Goal: Task Accomplishment & Management: Use online tool/utility

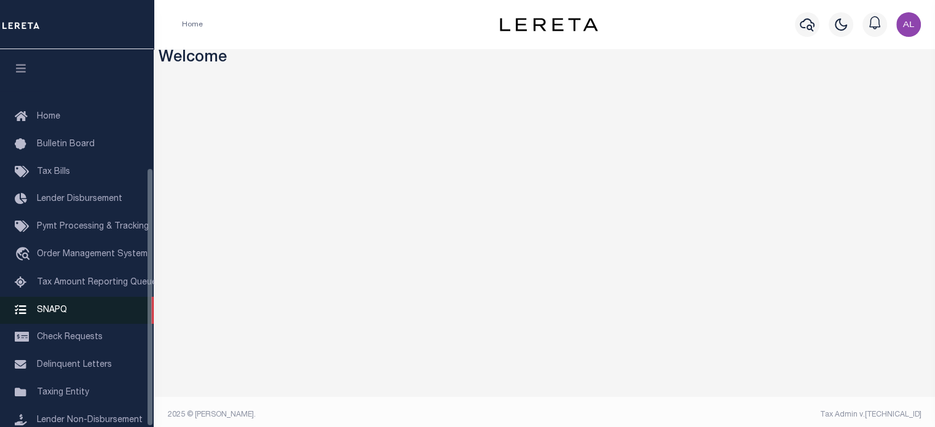
scroll to position [173, 0]
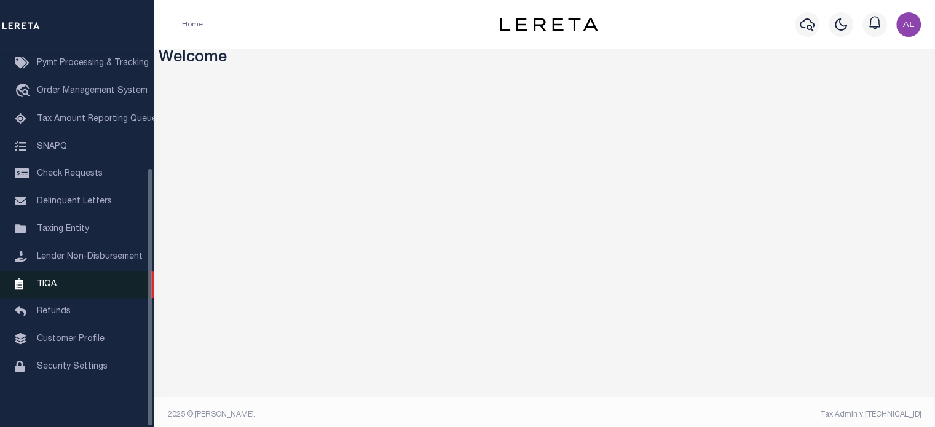
click at [56, 280] on span "TIQA" at bounding box center [47, 284] width 20 height 9
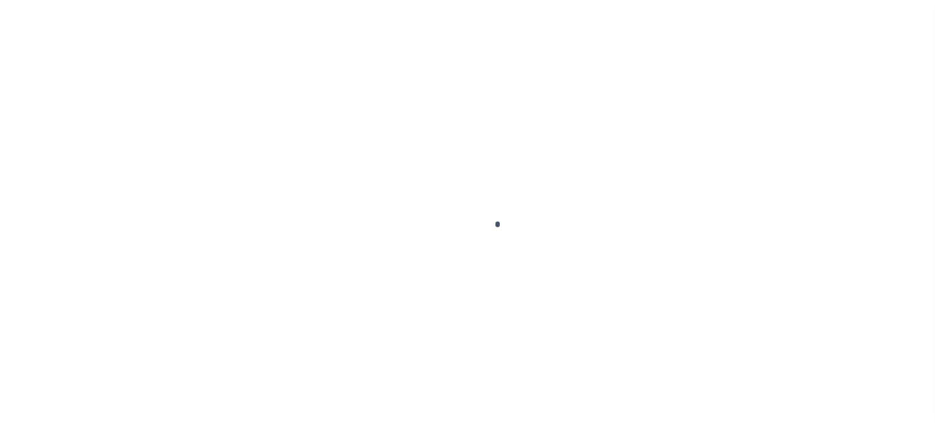
scroll to position [173, 0]
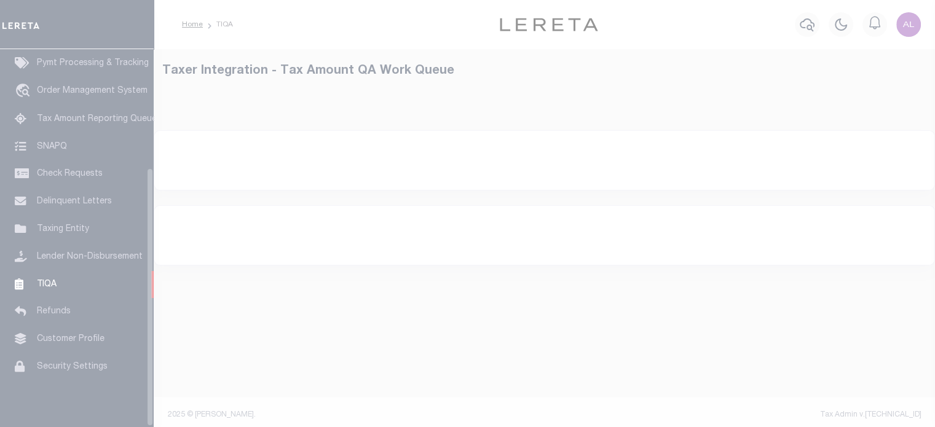
select select "200"
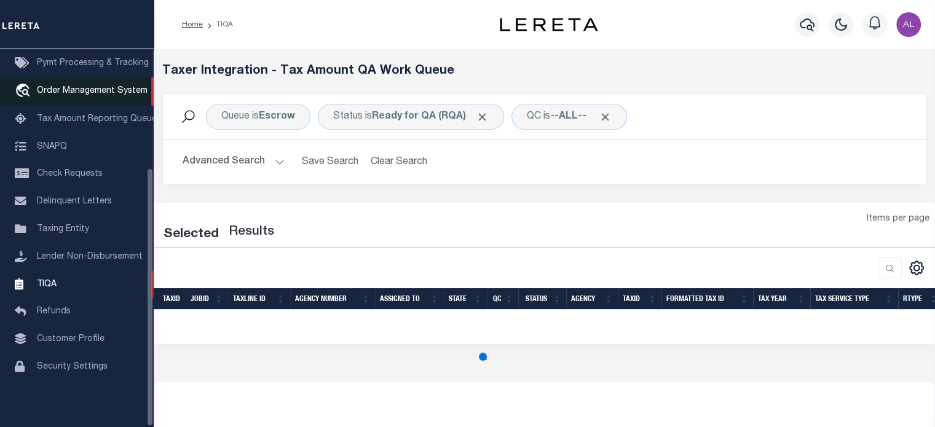
select select "200"
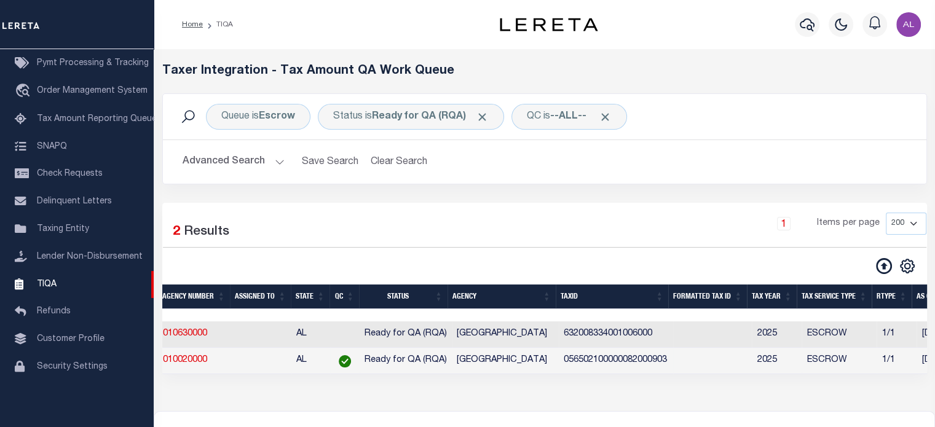
scroll to position [0, 204]
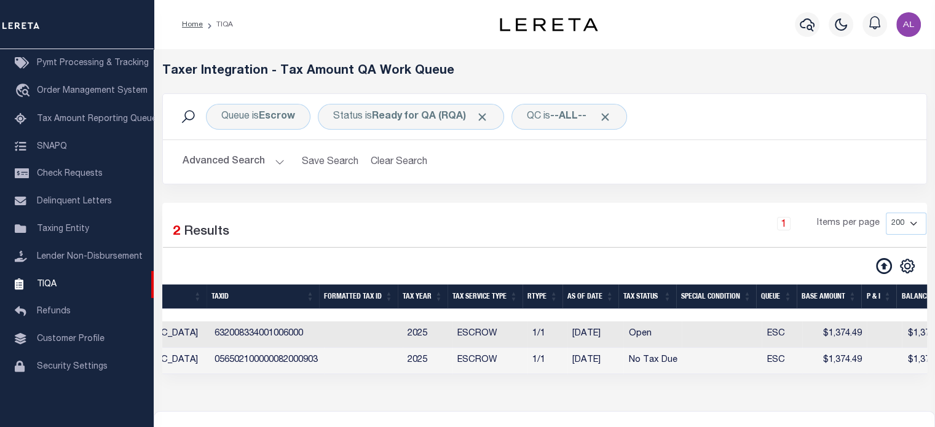
click at [358, 17] on div "Home TIQA" at bounding box center [329, 25] width 314 height 26
click at [887, 265] on icon at bounding box center [884, 266] width 16 height 16
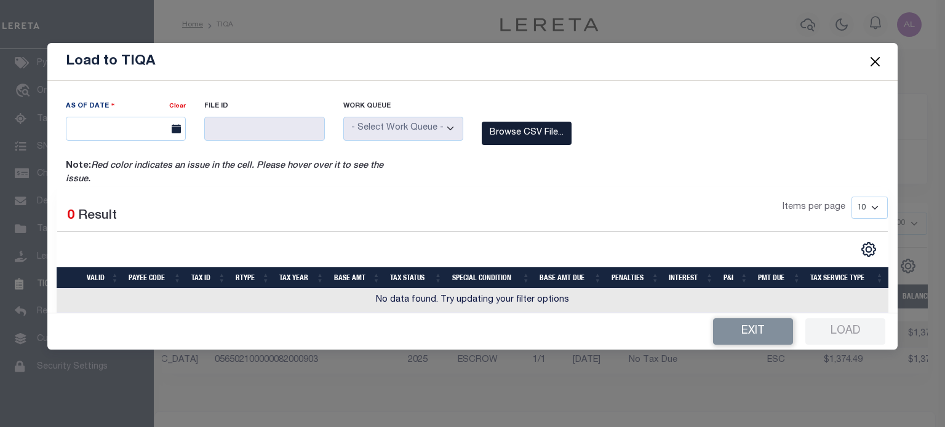
click at [516, 122] on label "Browse CSV File..." at bounding box center [527, 134] width 90 height 24
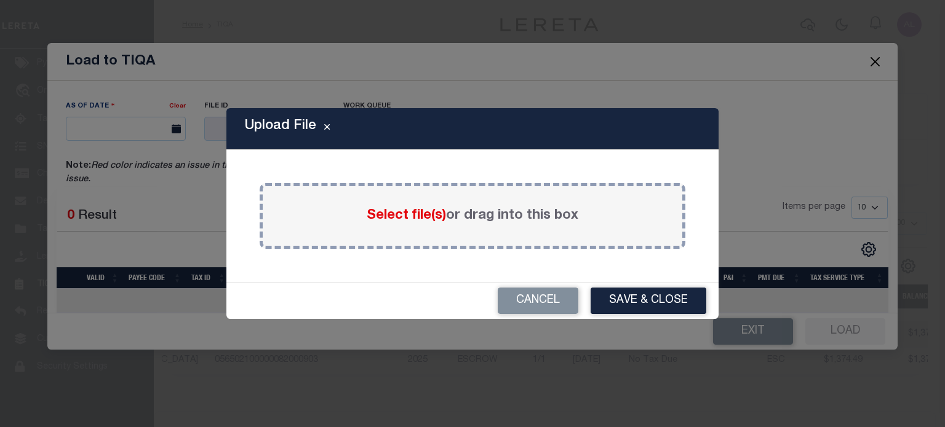
click at [402, 213] on span "Select file(s)" at bounding box center [406, 216] width 79 height 14
click at [0, 0] on input "Select file(s) or drag into this box" at bounding box center [0, 0] width 0 height 0
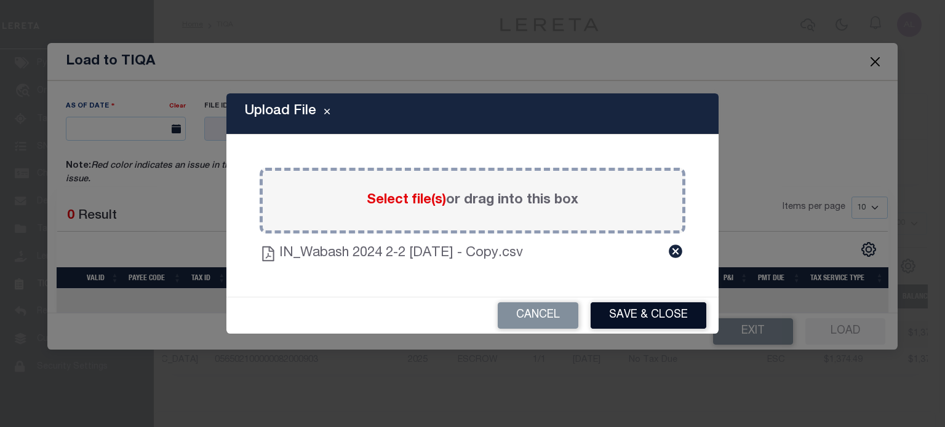
click at [644, 320] on button "Save & Close" at bounding box center [648, 316] width 116 height 26
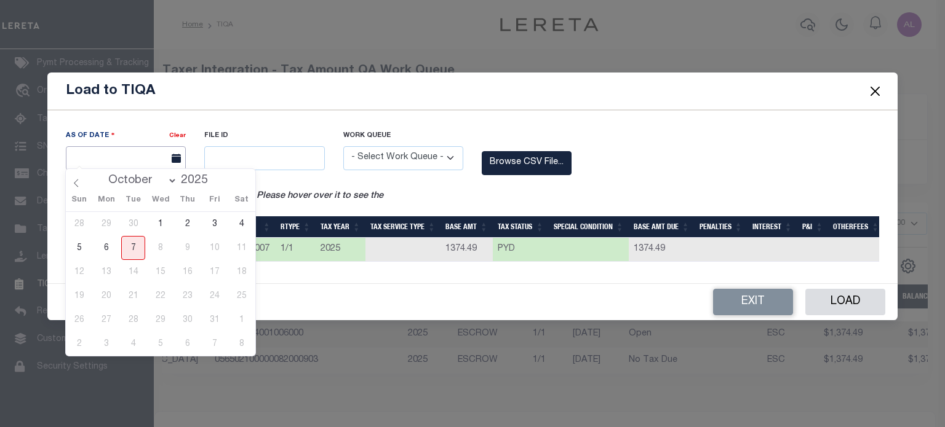
click at [121, 157] on input "text" at bounding box center [126, 158] width 120 height 24
click at [125, 245] on span "7" at bounding box center [133, 248] width 24 height 24
type input "[DATE]"
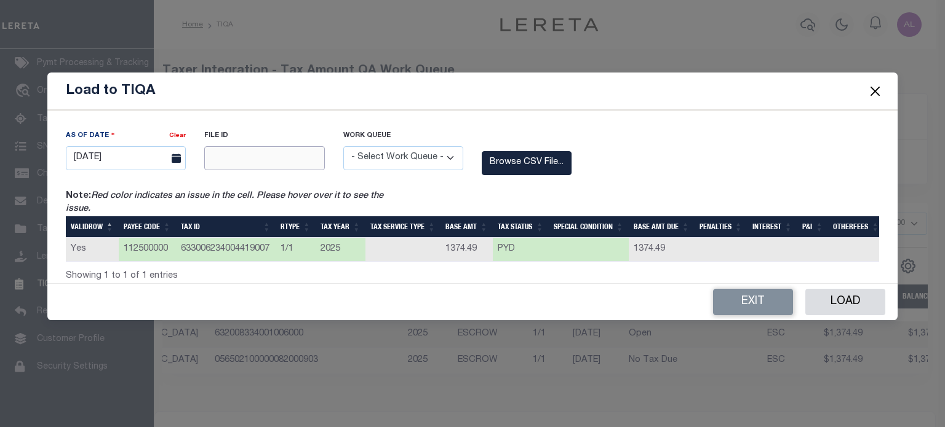
click at [271, 153] on input "text" at bounding box center [264, 158] width 120 height 24
type input "12345"
click at [410, 156] on select "- Select Work Queue - Delinquent Escrow" at bounding box center [403, 158] width 120 height 24
select select "ESC"
click at [343, 146] on select "- Select Work Queue - Delinquent Escrow" at bounding box center [403, 158] width 120 height 24
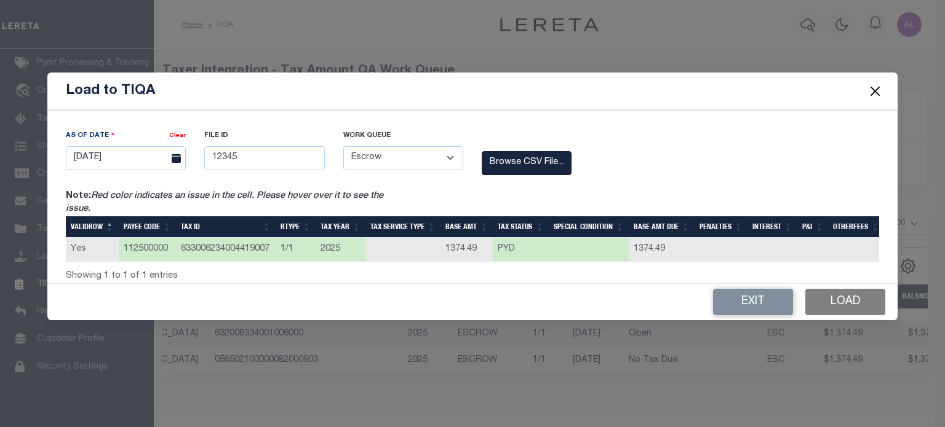
click at [856, 307] on button "Load" at bounding box center [845, 302] width 80 height 26
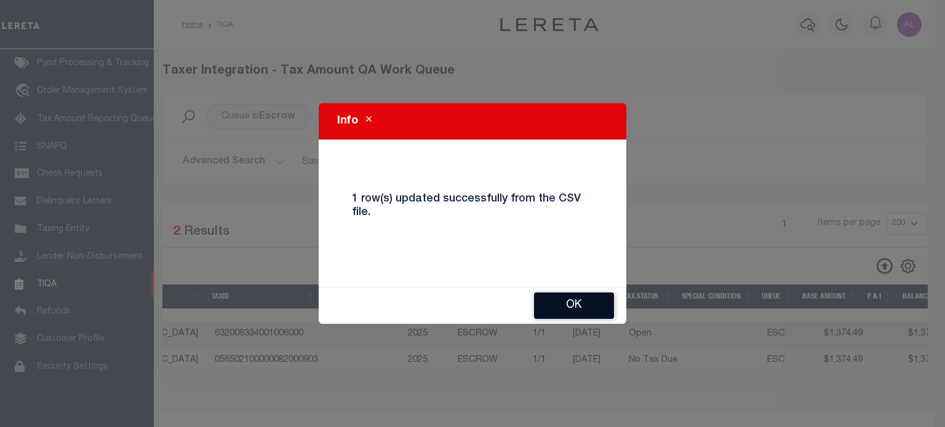
click at [576, 298] on button "Ok" at bounding box center [574, 306] width 80 height 26
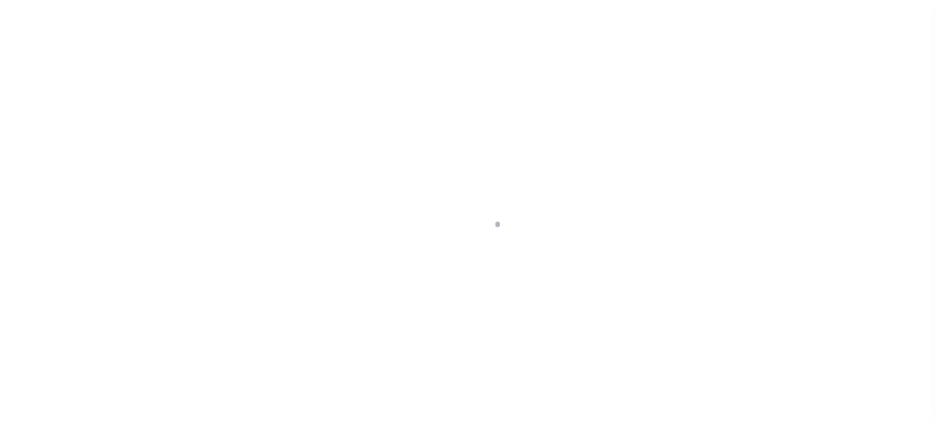
scroll to position [173, 0]
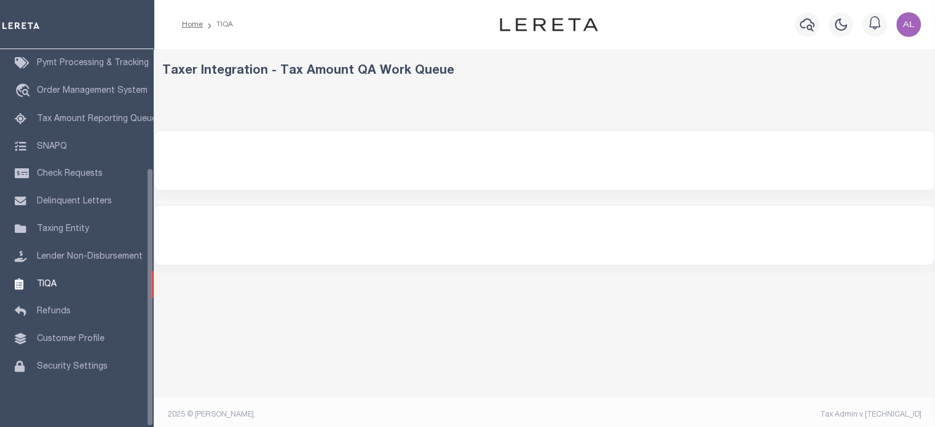
select select "200"
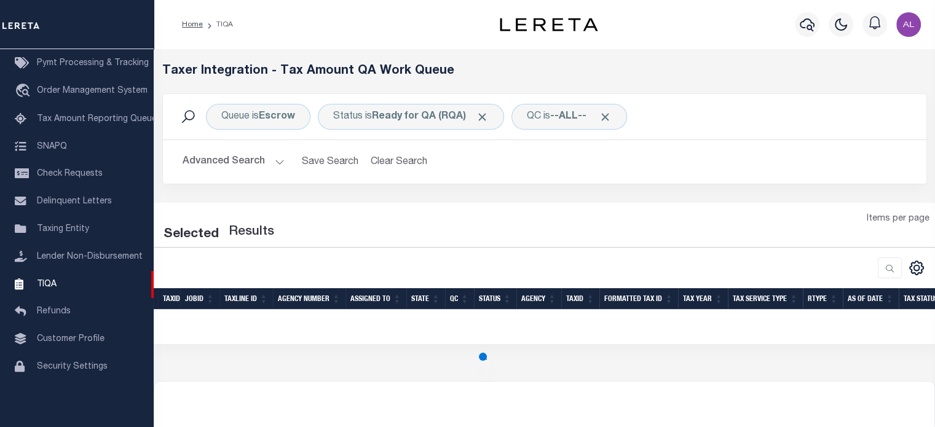
select select "200"
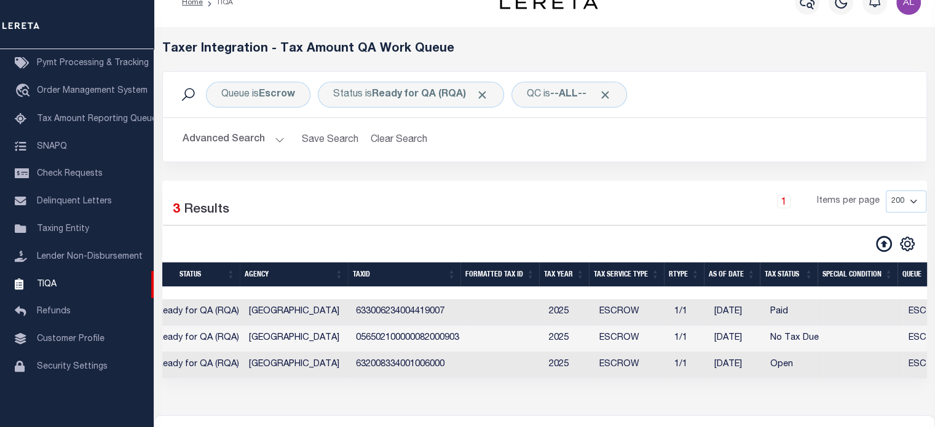
scroll to position [0, 422]
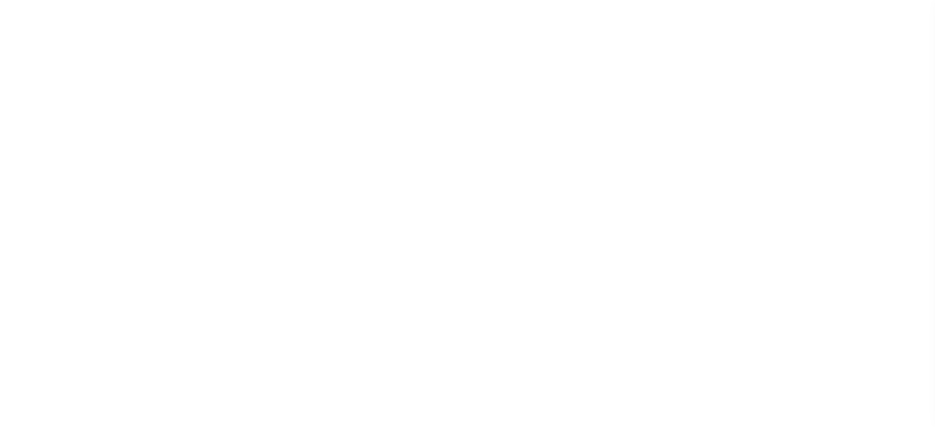
select select "200"
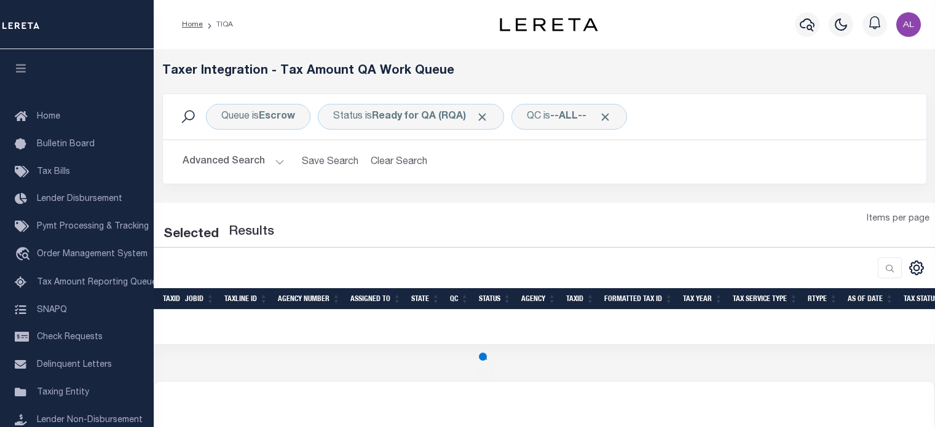
select select "200"
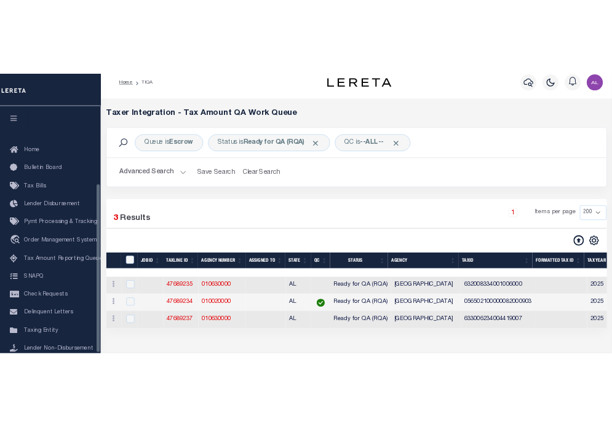
scroll to position [173, 0]
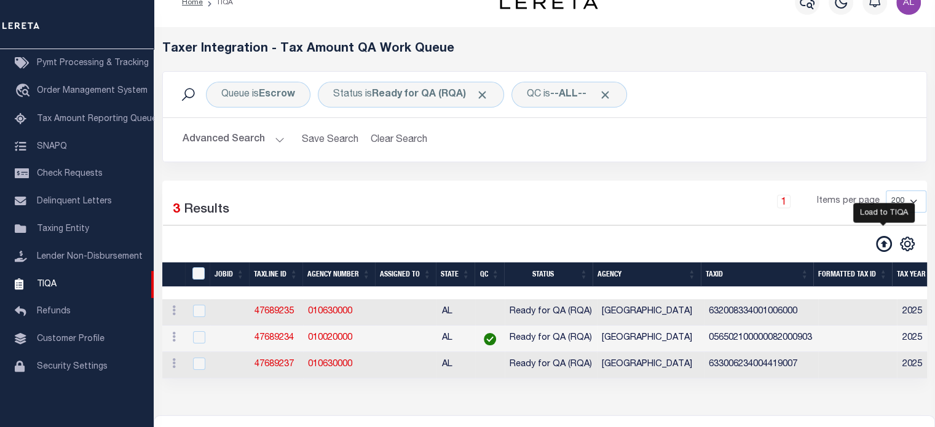
click at [888, 242] on icon at bounding box center [884, 244] width 16 height 16
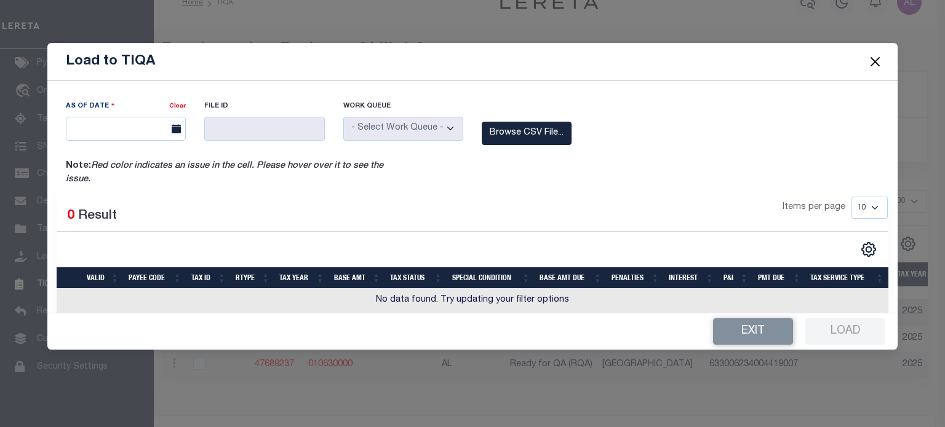
click at [172, 129] on icon at bounding box center [176, 128] width 9 height 9
click at [524, 137] on label "Browse CSV File..." at bounding box center [527, 134] width 90 height 24
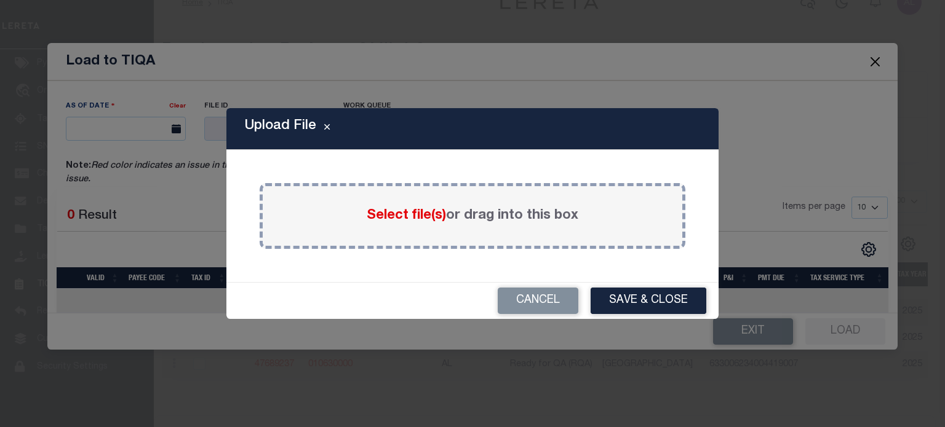
click at [396, 218] on span "Select file(s)" at bounding box center [406, 216] width 79 height 14
click at [0, 0] on input "Select file(s) or drag into this box" at bounding box center [0, 0] width 0 height 0
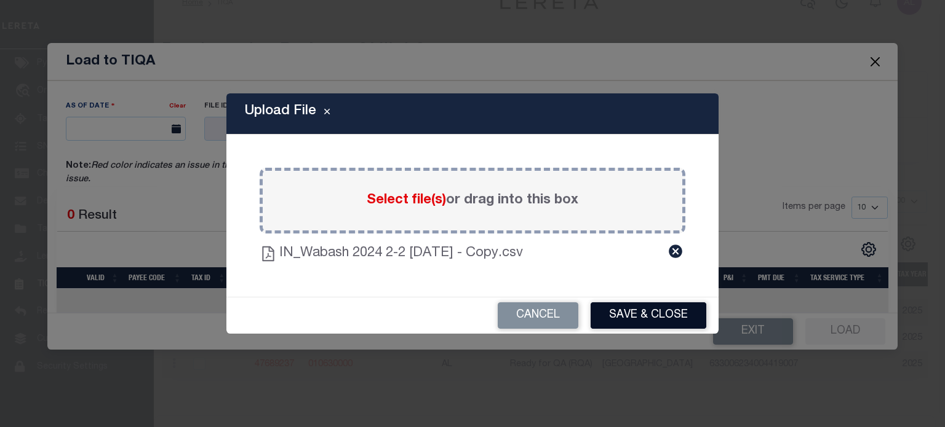
click at [639, 314] on button "Save & Close" at bounding box center [648, 316] width 116 height 26
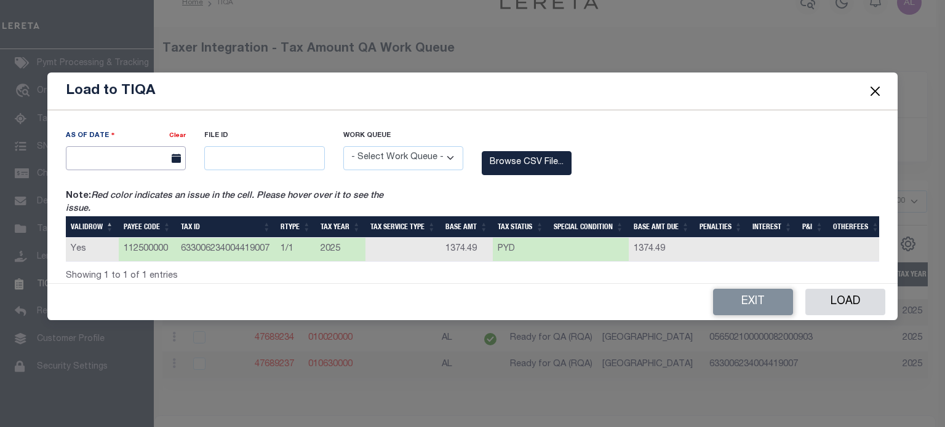
click at [127, 152] on input "text" at bounding box center [126, 158] width 120 height 24
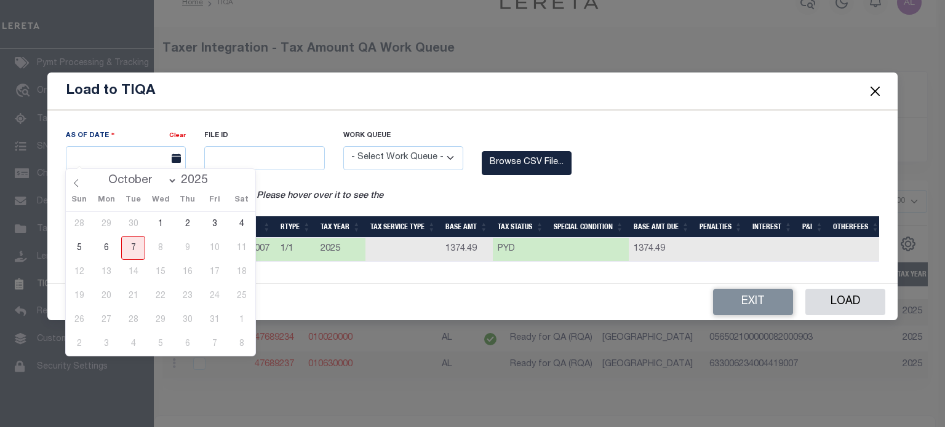
click at [332, 201] on label "Note: Red color indicates an issue in the cell. Please hover over it to see the…" at bounding box center [230, 203] width 328 height 27
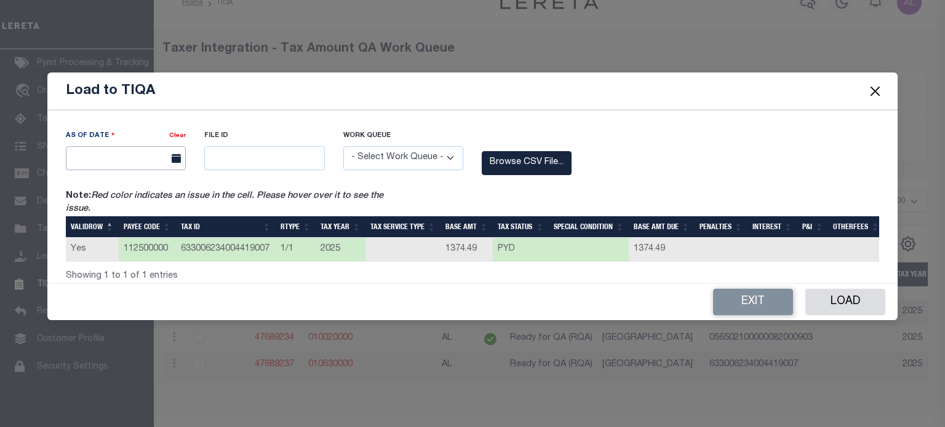
click at [137, 153] on input "text" at bounding box center [126, 158] width 120 height 24
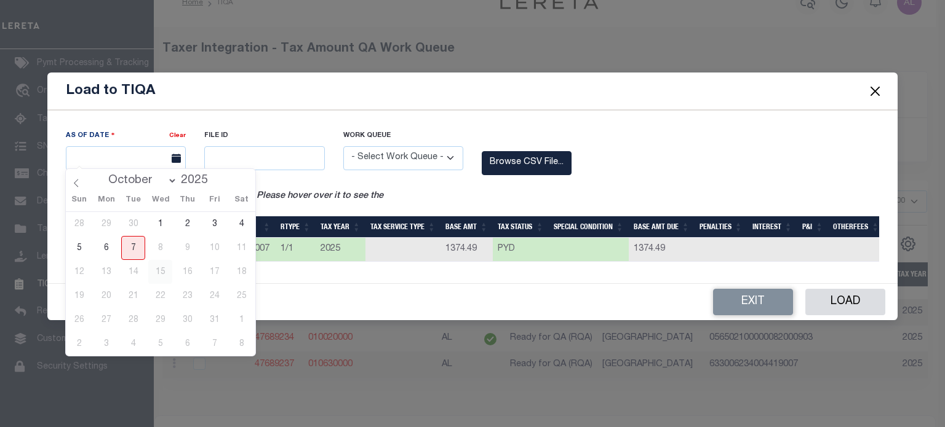
click at [167, 272] on span "15" at bounding box center [160, 272] width 24 height 24
click at [134, 245] on span "7" at bounding box center [133, 248] width 24 height 24
type input "[DATE]"
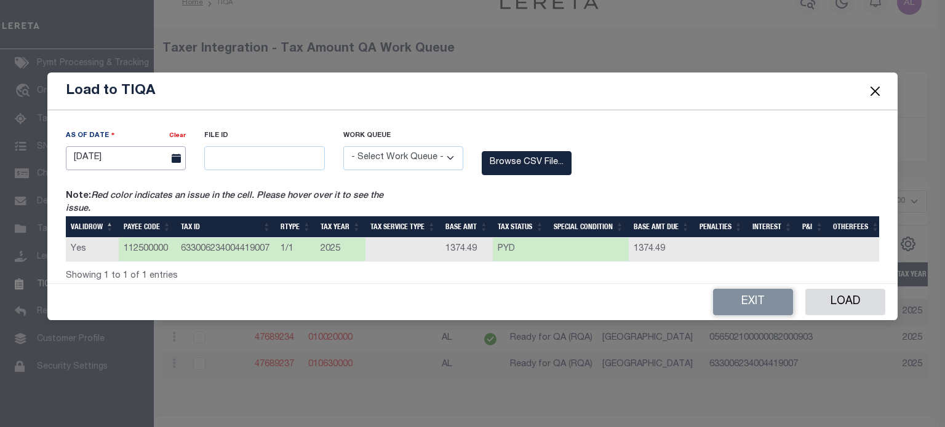
click at [92, 154] on input "[DATE]" at bounding box center [126, 158] width 120 height 24
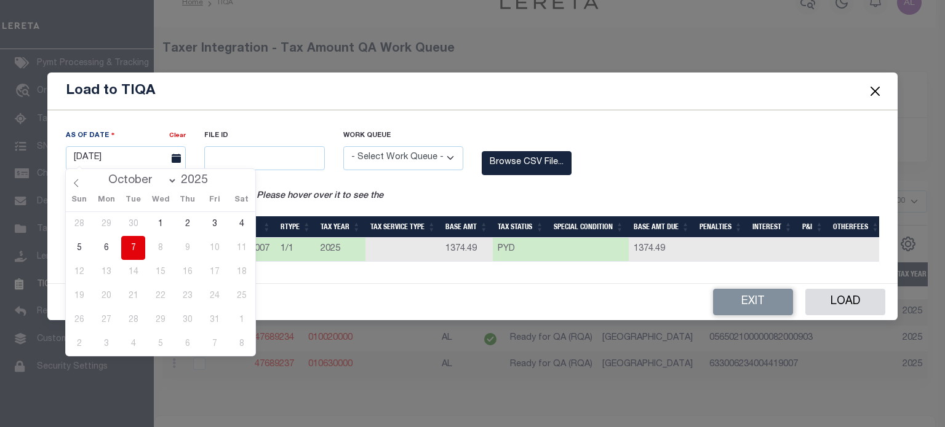
click at [312, 183] on div "File ID" at bounding box center [264, 159] width 138 height 60
click at [108, 154] on input "[DATE]" at bounding box center [126, 158] width 120 height 24
click at [76, 181] on icon at bounding box center [76, 183] width 9 height 9
select select "8"
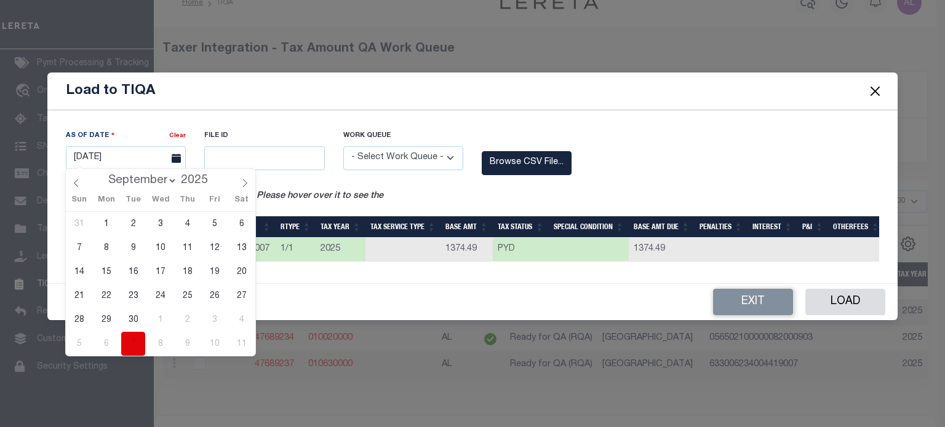
click at [294, 179] on div "File ID" at bounding box center [264, 159] width 138 height 60
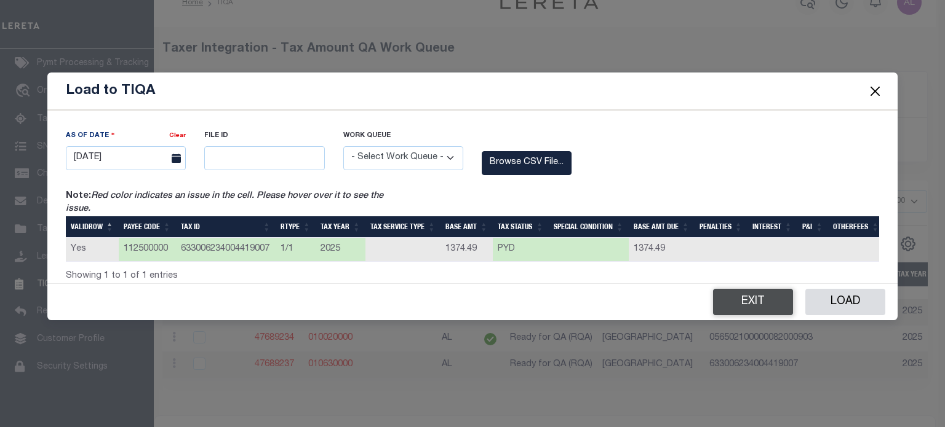
click at [746, 304] on button "Exit" at bounding box center [753, 302] width 80 height 26
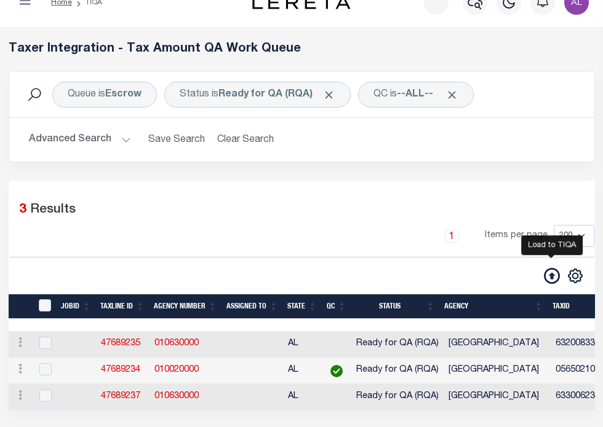
click at [546, 284] on icon at bounding box center [552, 276] width 16 height 16
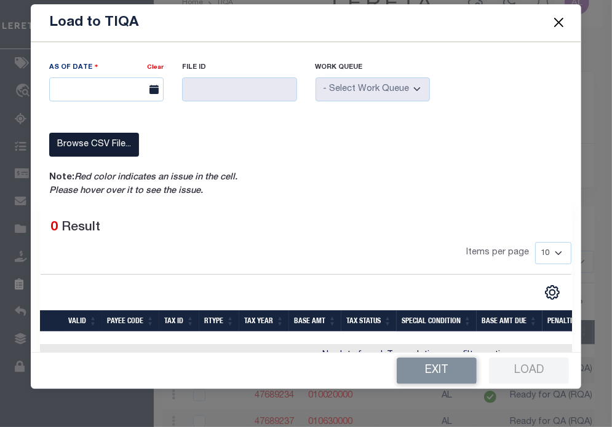
click at [103, 140] on label "Browse CSV File..." at bounding box center [94, 145] width 90 height 24
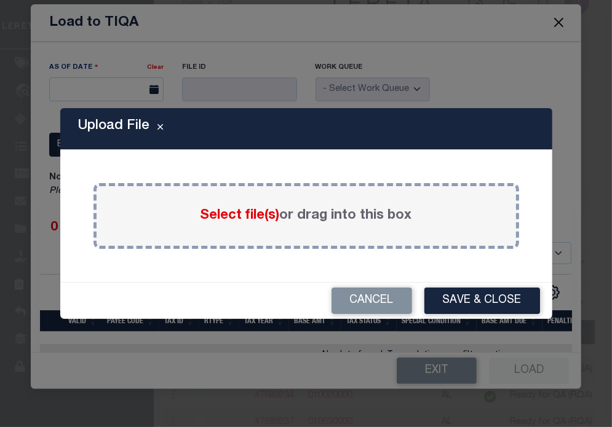
click at [239, 223] on span "Select file(s)" at bounding box center [240, 216] width 79 height 14
click at [0, 0] on input "Select file(s) or drag into this box" at bounding box center [0, 0] width 0 height 0
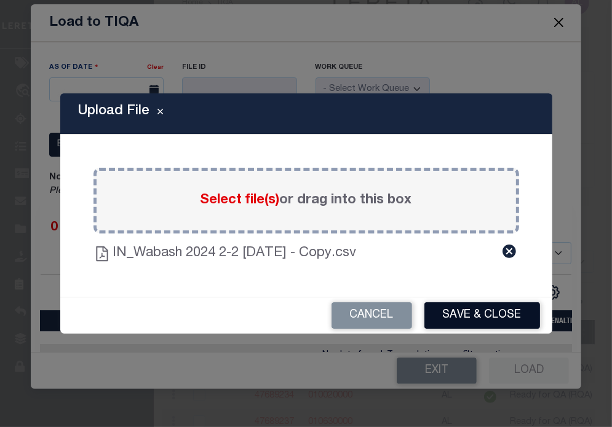
click at [488, 311] on button "Save & Close" at bounding box center [482, 316] width 116 height 26
